Goal: Obtain resource: Obtain resource

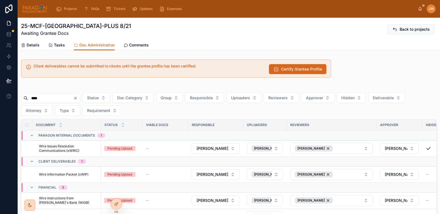
click at [42, 99] on input "****" at bounding box center [50, 98] width 45 height 8
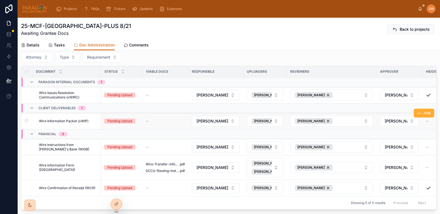
scroll to position [54, 0]
click at [56, 167] on span "Wire Information Form ([GEOGRAPHIC_DATA])" at bounding box center [68, 167] width 59 height 9
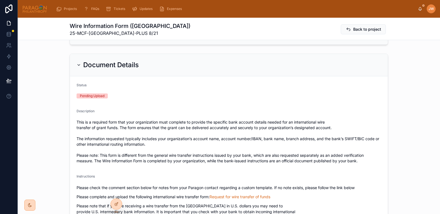
scroll to position [28, 0]
click at [73, 66] on div "Document Details" at bounding box center [229, 65] width 318 height 22
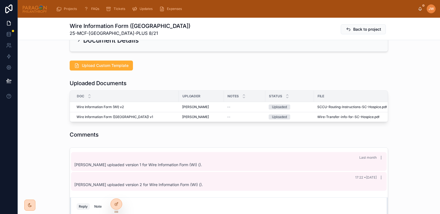
scroll to position [53, 0]
drag, startPoint x: 68, startPoint y: 32, endPoint x: 165, endPoint y: 34, distance: 97.3
click at [165, 34] on div "Wire Information Form ([GEOGRAPHIC_DATA]) 25-MCF-[GEOGRAPHIC_DATA] Hospice-PLUS…" at bounding box center [229, 29] width 319 height 14
copy span "25-MCF-[GEOGRAPHIC_DATA]-PLUS 8/21"
